Goal: Find specific page/section: Find specific page/section

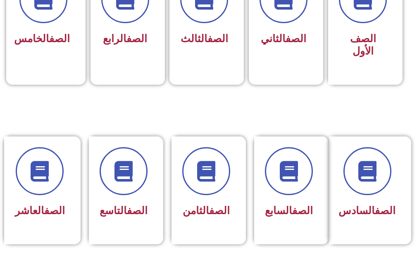
scroll to position [289, 0]
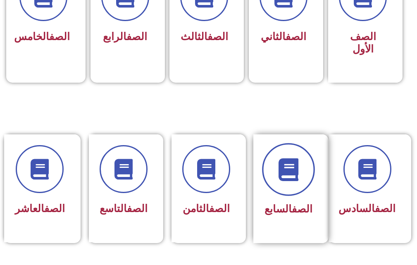
click at [304, 155] on span at bounding box center [288, 169] width 53 height 53
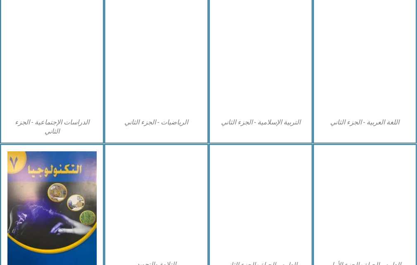
scroll to position [454, 0]
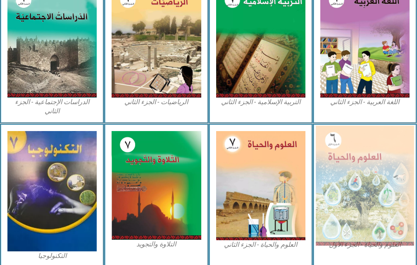
click at [329, 142] on img at bounding box center [364, 185] width 98 height 120
click at [343, 137] on img at bounding box center [364, 185] width 98 height 120
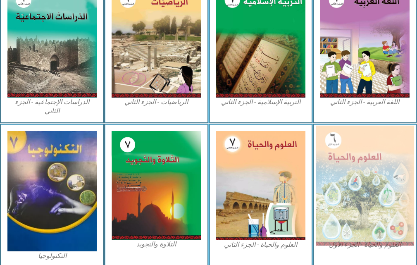
click at [347, 178] on img at bounding box center [364, 185] width 98 height 120
click at [342, 140] on img at bounding box center [364, 185] width 98 height 120
click at [328, 135] on img at bounding box center [364, 185] width 98 height 120
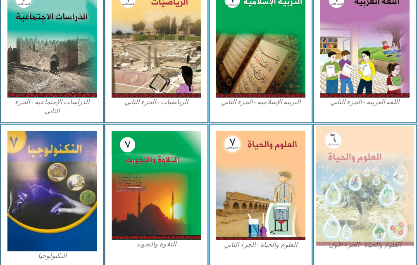
click at [352, 136] on img at bounding box center [364, 185] width 98 height 120
click at [344, 189] on img at bounding box center [364, 185] width 98 height 120
click at [359, 165] on img at bounding box center [364, 185] width 98 height 120
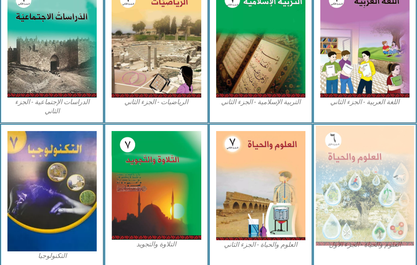
click at [359, 165] on img at bounding box center [364, 185] width 98 height 120
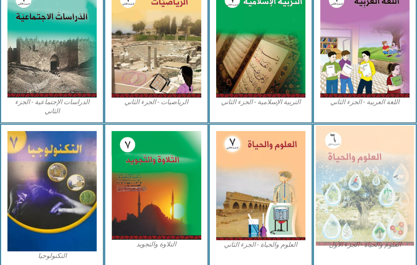
click at [354, 163] on img at bounding box center [364, 185] width 98 height 120
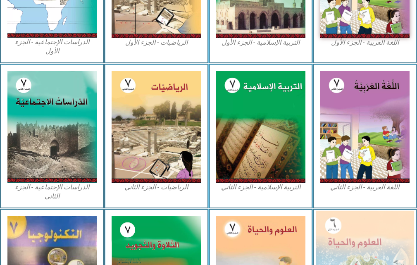
scroll to position [483, 0]
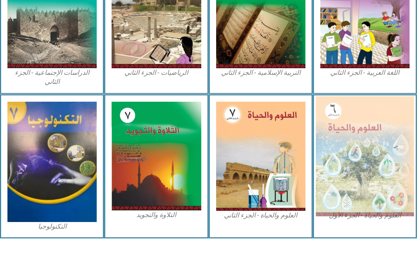
click at [354, 163] on img at bounding box center [364, 156] width 98 height 120
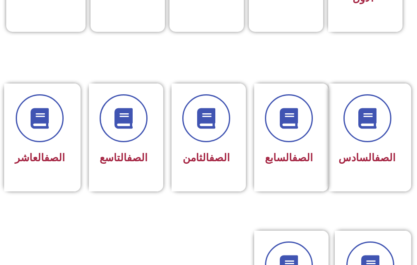
scroll to position [372, 0]
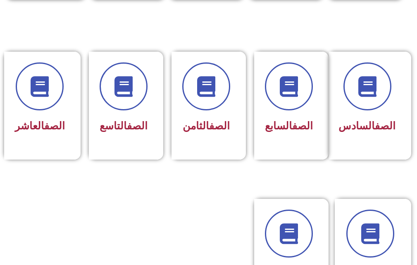
click at [312, 135] on div "الصف السابع" at bounding box center [289, 126] width 48 height 20
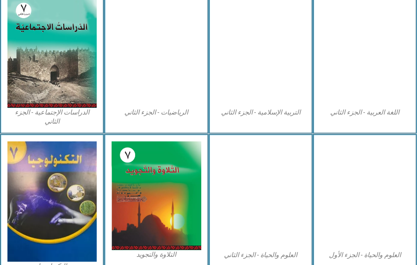
scroll to position [454, 0]
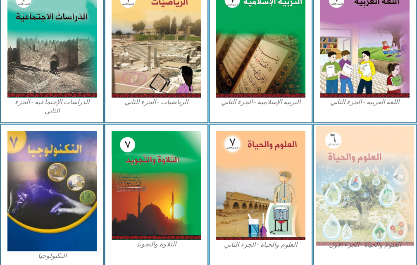
click at [351, 142] on img at bounding box center [364, 185] width 98 height 120
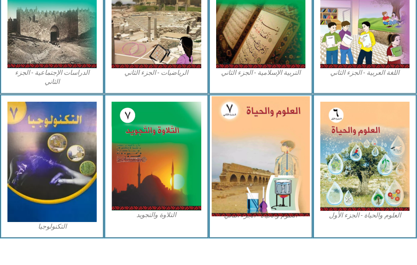
click at [283, 157] on img at bounding box center [260, 156] width 98 height 120
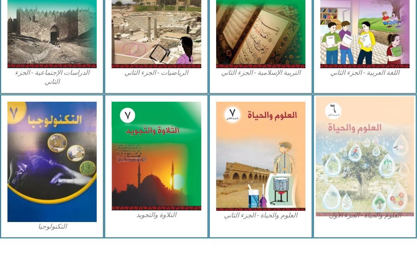
click at [341, 153] on img at bounding box center [364, 156] width 98 height 120
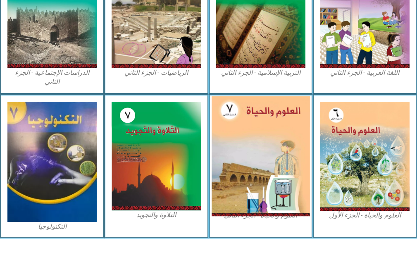
click at [244, 156] on img at bounding box center [260, 156] width 98 height 120
click at [243, 156] on img at bounding box center [260, 156] width 98 height 120
drag, startPoint x: 243, startPoint y: 156, endPoint x: 191, endPoint y: 159, distance: 52.5
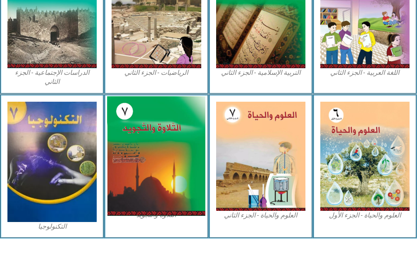
click at [242, 156] on img at bounding box center [260, 156] width 89 height 109
click at [110, 159] on img at bounding box center [156, 156] width 98 height 120
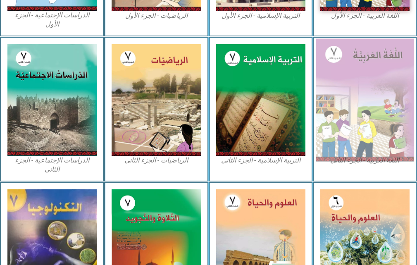
scroll to position [417, 0]
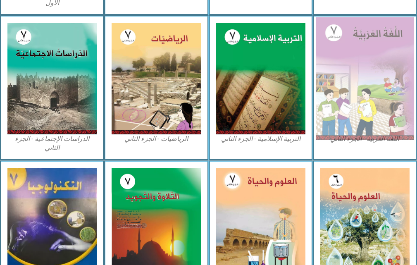
click at [336, 200] on img at bounding box center [364, 222] width 89 height 109
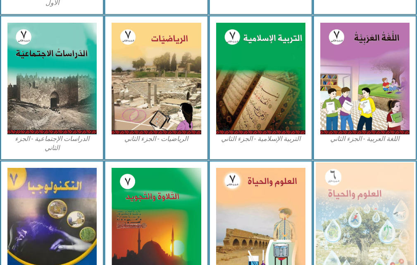
click at [337, 225] on img at bounding box center [364, 222] width 98 height 120
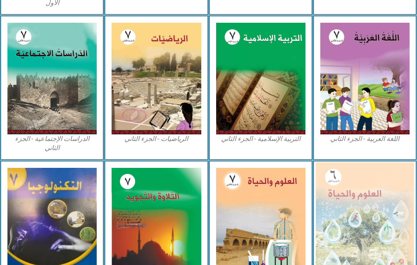
click at [337, 225] on img at bounding box center [364, 222] width 98 height 120
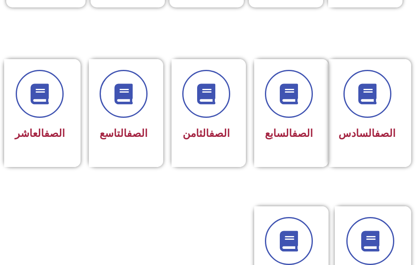
scroll to position [372, 0]
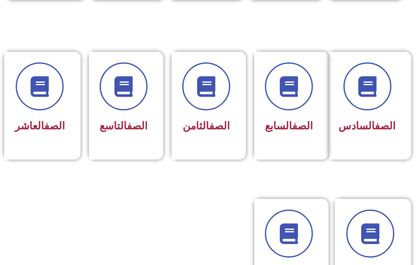
click at [286, 117] on div "الصف السابع" at bounding box center [289, 126] width 48 height 20
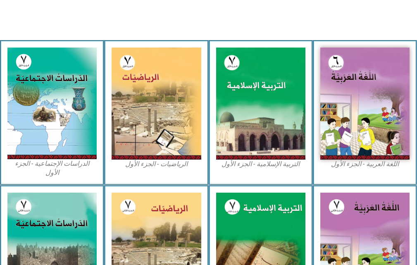
scroll to position [454, 0]
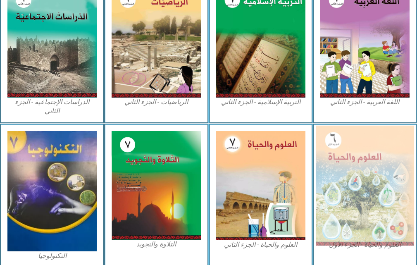
click at [322, 137] on img at bounding box center [364, 185] width 98 height 120
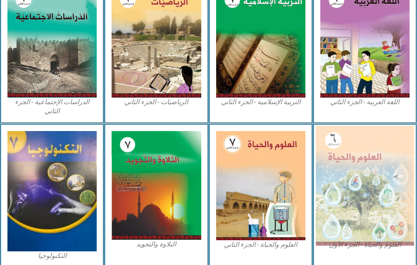
click at [322, 137] on img at bounding box center [364, 185] width 98 height 120
click at [322, 138] on img at bounding box center [364, 185] width 98 height 120
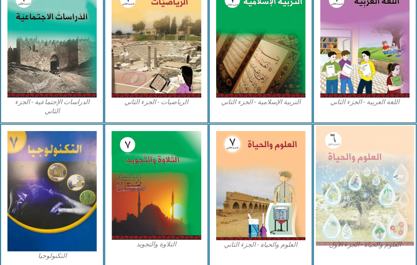
click at [322, 138] on img at bounding box center [364, 185] width 98 height 120
